Goal: Transaction & Acquisition: Download file/media

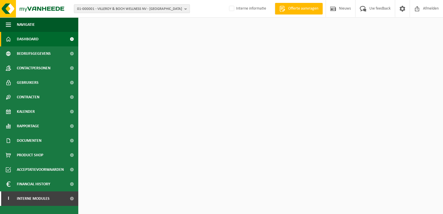
click at [117, 8] on span "01-000001 - VILLEROY & BOCH WELLNESS NV - [GEOGRAPHIC_DATA]" at bounding box center [129, 9] width 105 height 9
type input "01-001792"
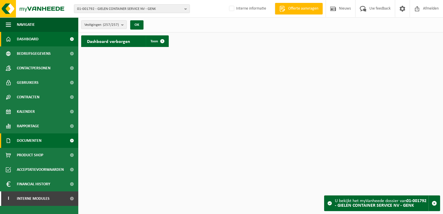
click at [72, 141] on span at bounding box center [71, 140] width 13 height 15
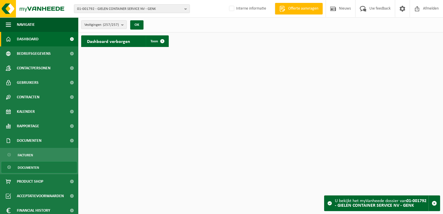
click at [43, 169] on link "Documenten" at bounding box center [38, 167] width 75 height 11
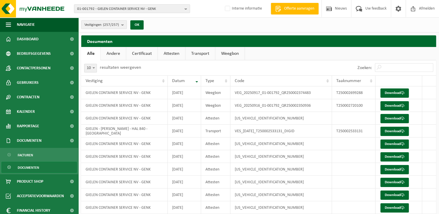
click at [173, 54] on link "Attesten" at bounding box center [171, 53] width 27 height 13
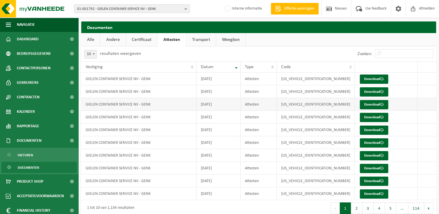
scroll to position [21, 0]
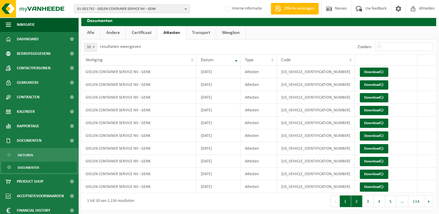
click at [355, 198] on button "2" at bounding box center [356, 202] width 11 height 12
click at [367, 200] on button "3" at bounding box center [367, 202] width 11 height 12
click at [380, 147] on span at bounding box center [382, 149] width 4 height 4
click at [369, 136] on link "Download" at bounding box center [374, 135] width 28 height 9
click at [373, 124] on link "Download" at bounding box center [374, 123] width 28 height 9
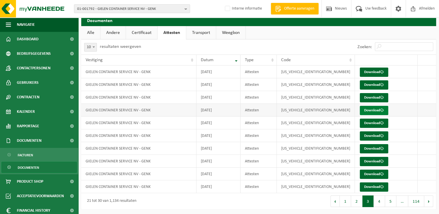
click at [376, 110] on link "Download" at bounding box center [374, 110] width 28 height 9
click at [371, 97] on link "Download" at bounding box center [374, 97] width 28 height 9
click at [376, 85] on link "Download" at bounding box center [374, 84] width 28 height 9
click at [372, 72] on link "Download" at bounding box center [374, 72] width 28 height 9
click at [362, 199] on button "2" at bounding box center [356, 202] width 11 height 12
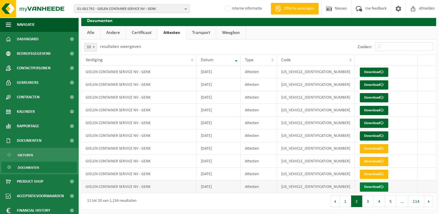
click at [376, 184] on link "Download" at bounding box center [374, 186] width 28 height 9
click at [373, 175] on link "Download" at bounding box center [374, 174] width 28 height 9
click at [372, 160] on link "Download" at bounding box center [374, 161] width 28 height 9
click at [374, 148] on link "Download" at bounding box center [374, 148] width 28 height 9
click at [370, 202] on button "3" at bounding box center [367, 202] width 11 height 12
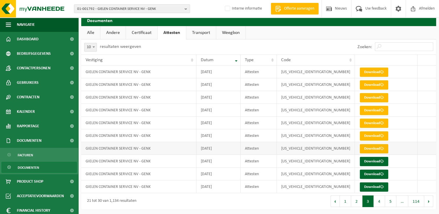
click at [366, 149] on link "Download" at bounding box center [374, 148] width 28 height 9
click at [371, 135] on link "Download" at bounding box center [374, 135] width 28 height 9
click at [368, 122] on link "Download" at bounding box center [374, 123] width 28 height 9
click at [371, 111] on link "Download" at bounding box center [374, 110] width 28 height 9
click at [369, 95] on link "Download" at bounding box center [374, 97] width 28 height 9
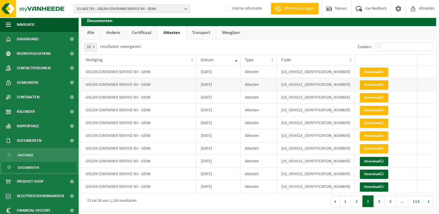
click at [371, 86] on link "Download" at bounding box center [374, 84] width 28 height 9
click at [381, 74] on link "Download" at bounding box center [374, 72] width 28 height 9
click at [359, 197] on button "2" at bounding box center [356, 202] width 11 height 12
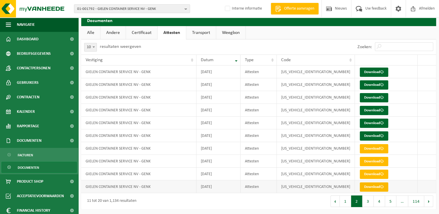
click at [367, 185] on link "Download" at bounding box center [374, 186] width 28 height 9
click at [381, 175] on span at bounding box center [382, 174] width 4 height 4
click at [363, 160] on link "Download" at bounding box center [374, 161] width 28 height 9
click at [368, 148] on link "Download" at bounding box center [374, 148] width 28 height 9
click at [362, 136] on link "Download" at bounding box center [374, 135] width 28 height 9
